Goal: Transaction & Acquisition: Subscribe to service/newsletter

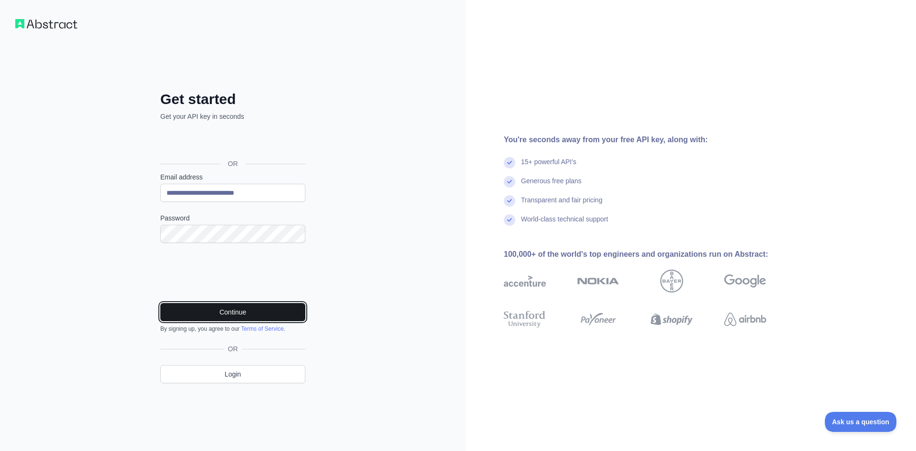
click at [186, 313] on button "Continue" at bounding box center [232, 312] width 145 height 18
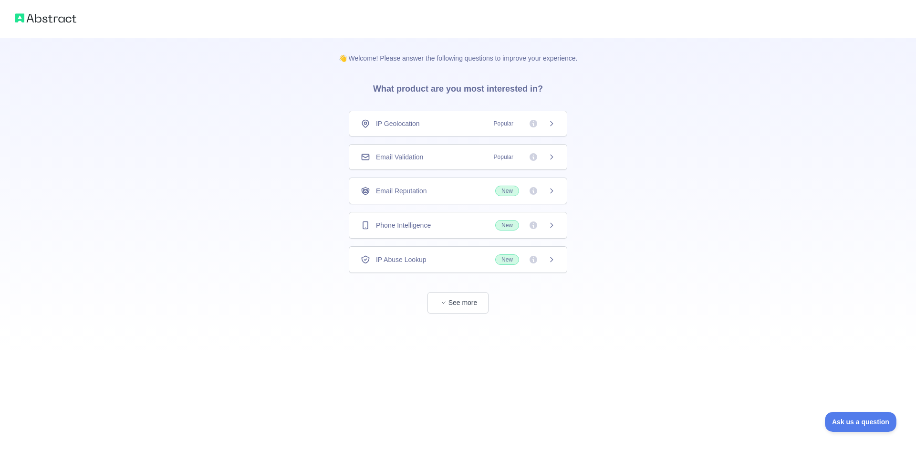
click at [535, 159] on icon at bounding box center [534, 157] width 8 height 8
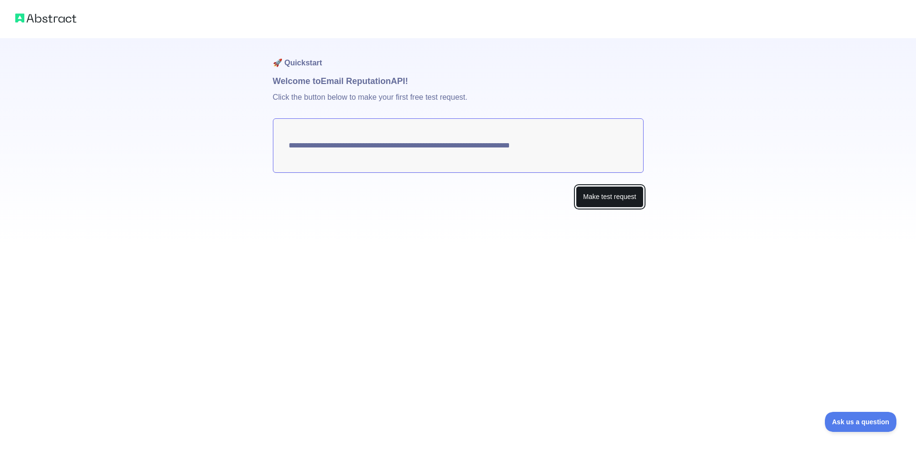
click at [591, 200] on button "Make test request" at bounding box center [609, 196] width 67 height 21
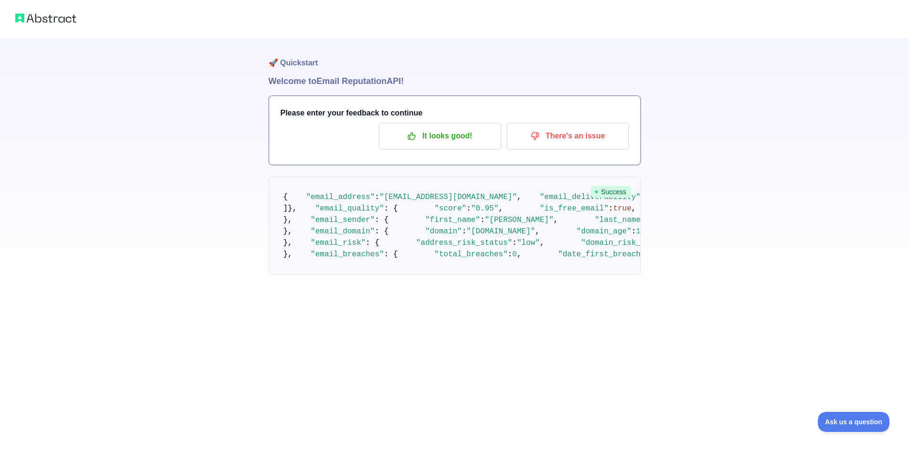
click at [28, 16] on img at bounding box center [45, 17] width 61 height 13
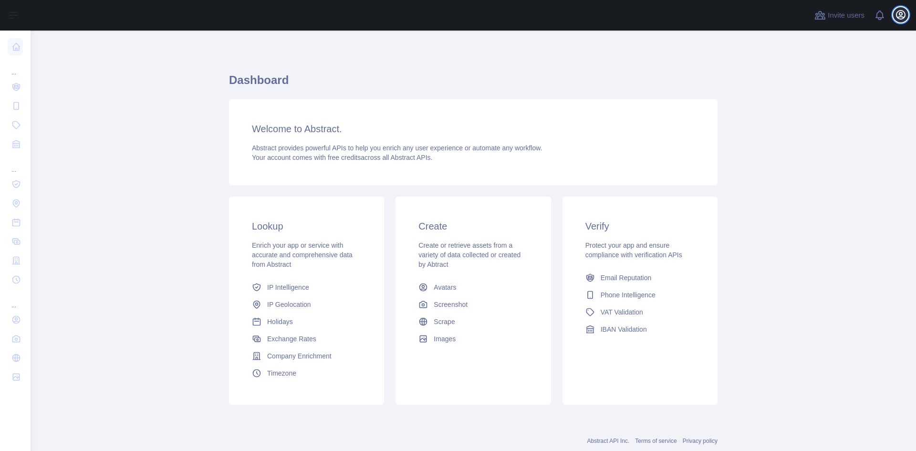
click at [897, 20] on icon "button" at bounding box center [900, 14] width 11 height 11
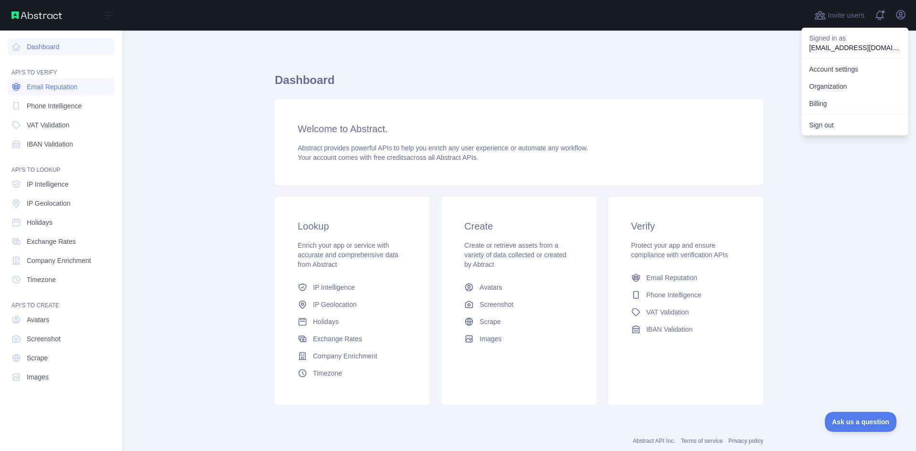
click at [30, 87] on span "Email Reputation" at bounding box center [52, 87] width 51 height 10
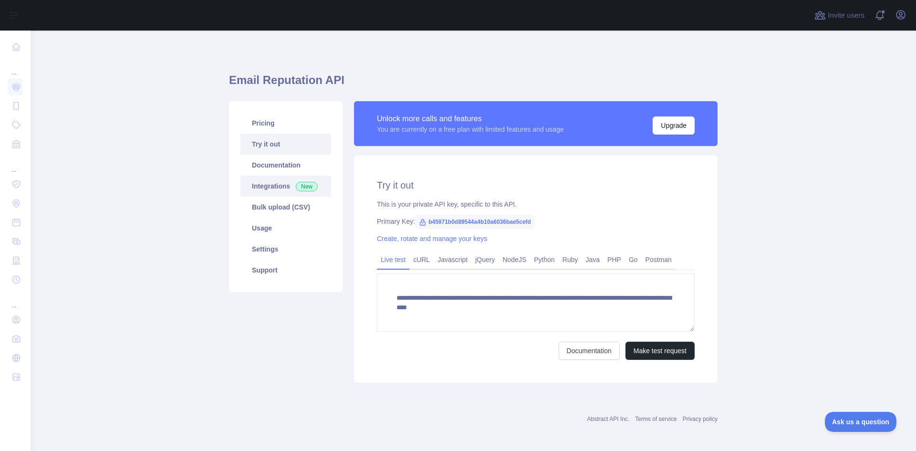
click at [265, 180] on link "Integrations New" at bounding box center [285, 186] width 91 height 21
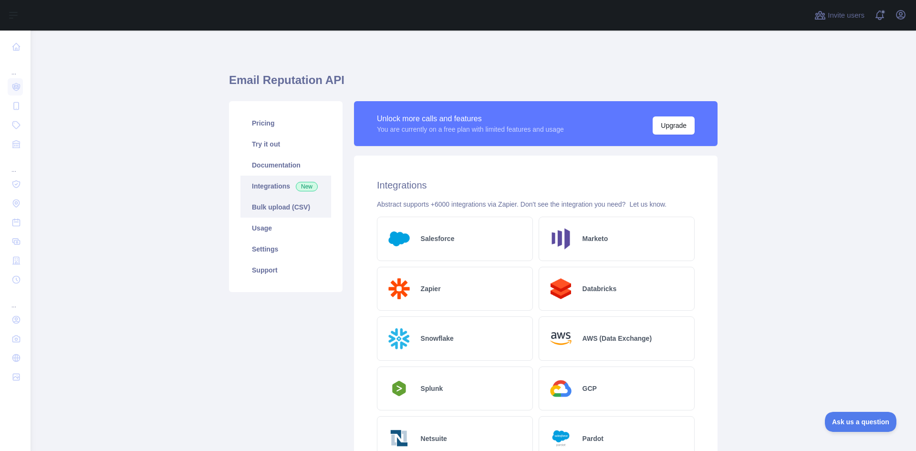
click at [275, 204] on link "Bulk upload (CSV)" at bounding box center [285, 207] width 91 height 21
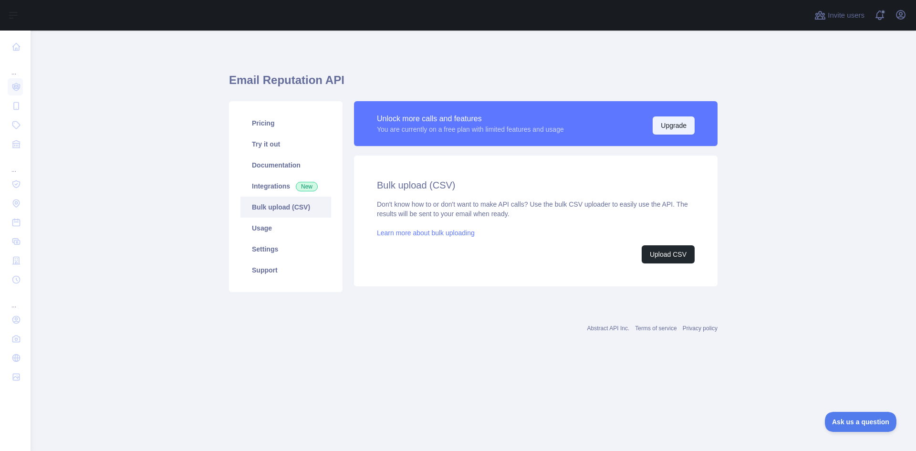
click at [667, 129] on button "Upgrade" at bounding box center [674, 125] width 42 height 18
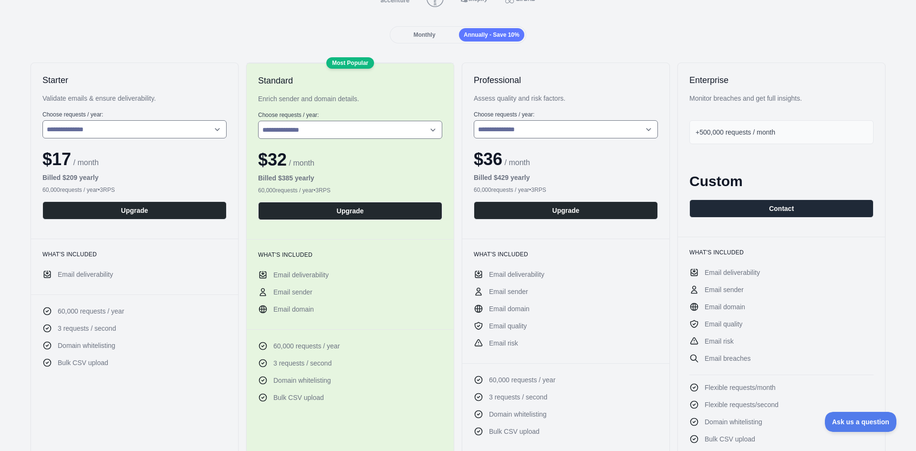
scroll to position [111, 0]
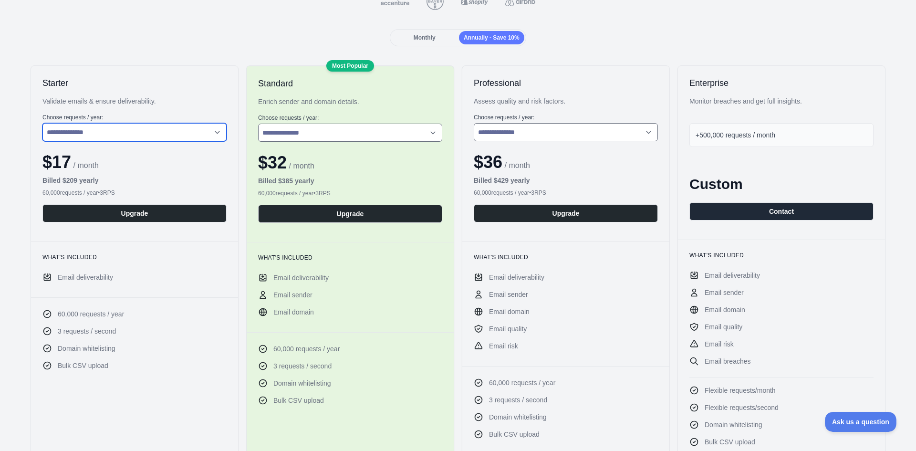
click at [145, 130] on select "**********" at bounding box center [134, 132] width 184 height 18
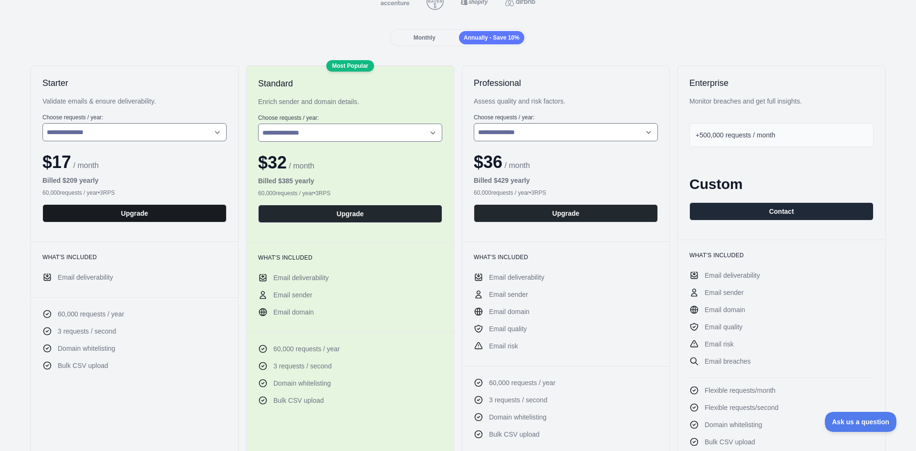
click at [101, 216] on button "Upgrade" at bounding box center [134, 213] width 184 height 18
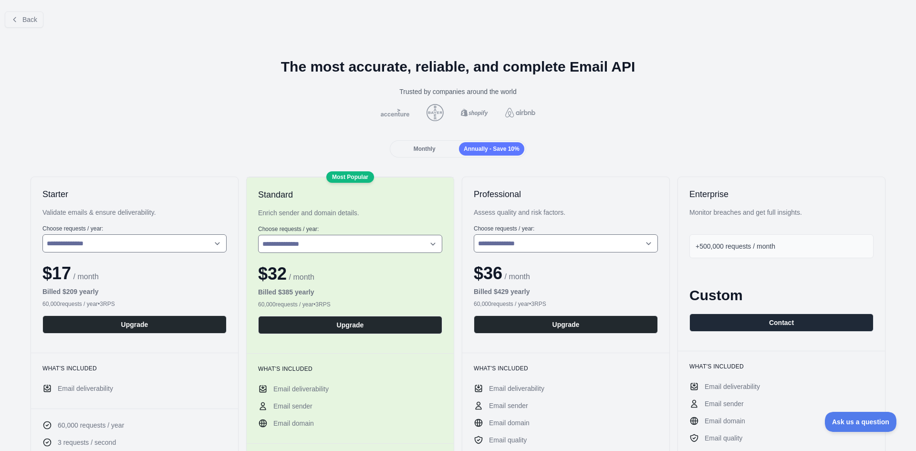
click at [415, 146] on span "Monthly" at bounding box center [425, 149] width 22 height 7
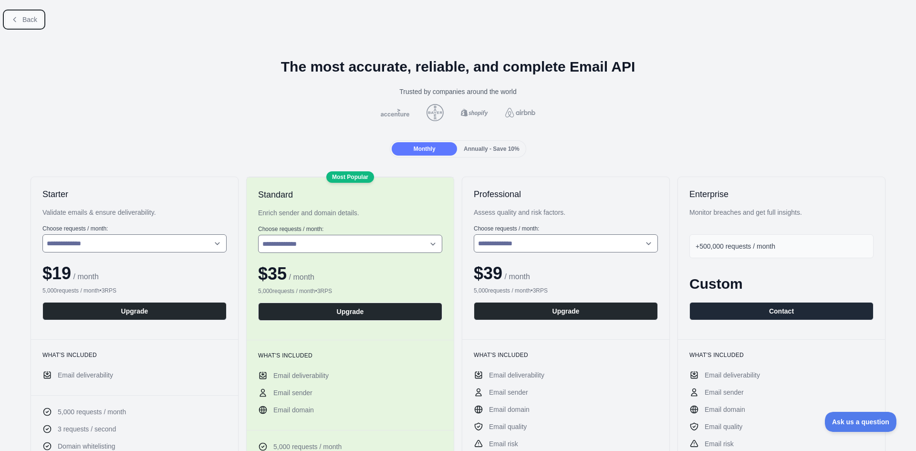
click at [29, 21] on span "Back" at bounding box center [29, 20] width 15 height 8
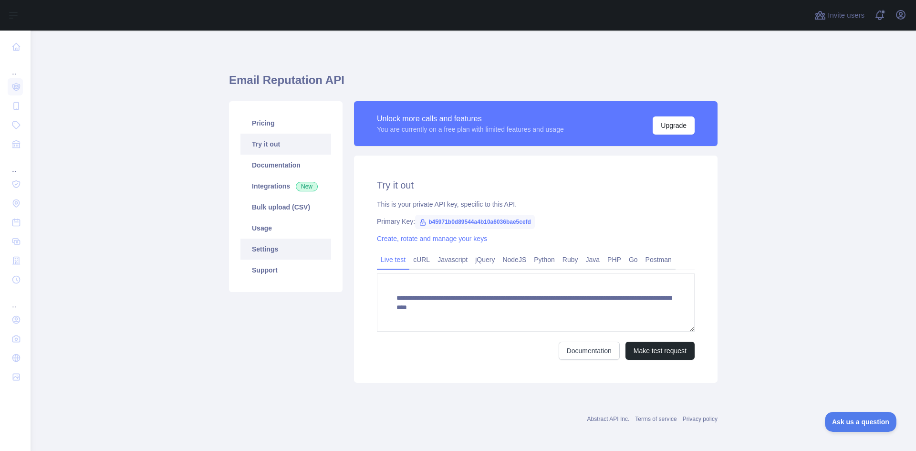
click at [253, 243] on link "Settings" at bounding box center [285, 249] width 91 height 21
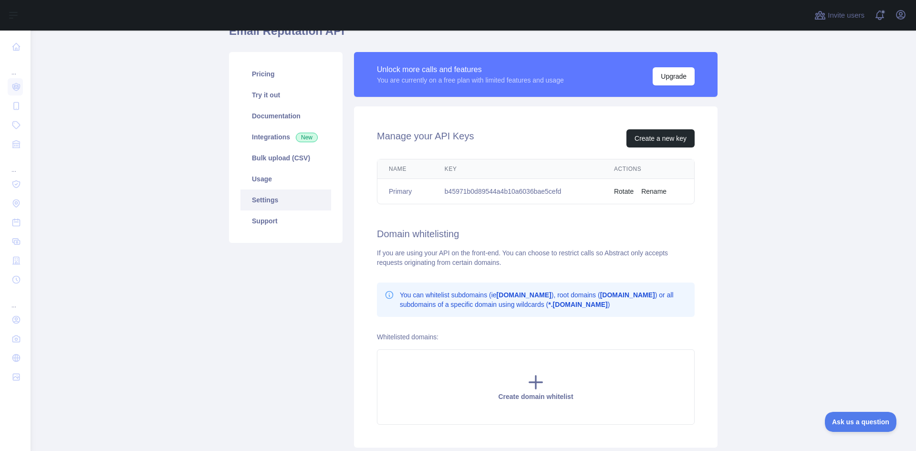
scroll to position [116, 0]
